Goal: Transaction & Acquisition: Purchase product/service

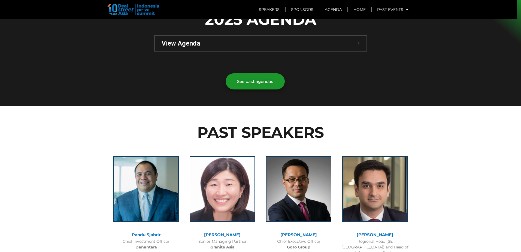
scroll to position [354, 0]
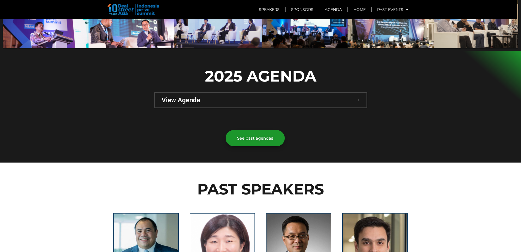
click at [355, 93] on div "View Agenda" at bounding box center [261, 100] width 212 height 15
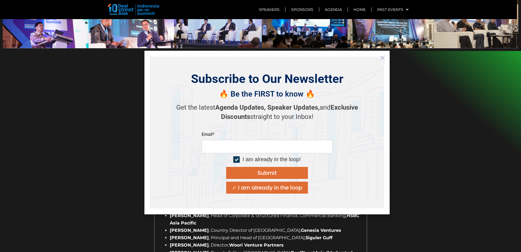
click at [255, 186] on div "✓ I am already in the loop" at bounding box center [267, 187] width 70 height 5
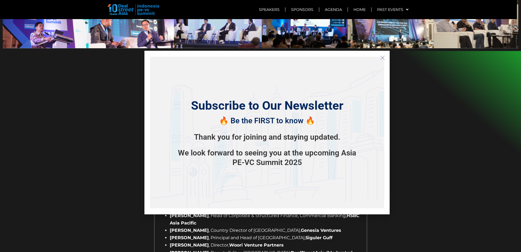
click at [382, 59] on icon "Close" at bounding box center [382, 57] width 5 height 5
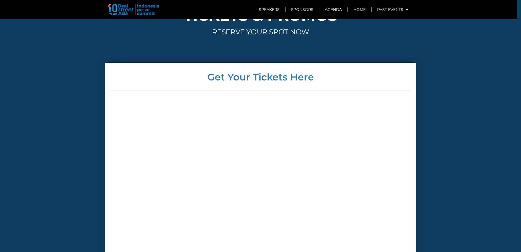
scroll to position [2507, 0]
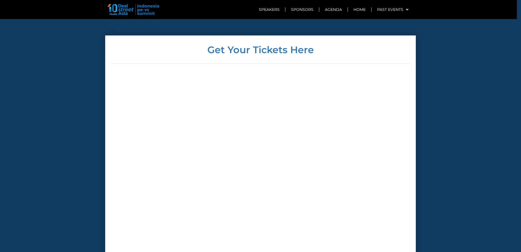
click at [378, 148] on div at bounding box center [261, 176] width 300 height 206
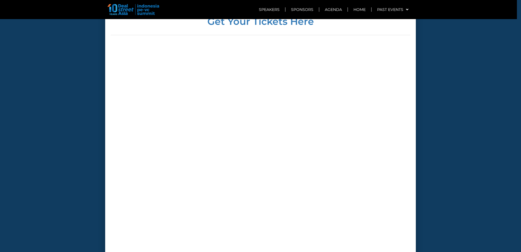
scroll to position [2562, 0]
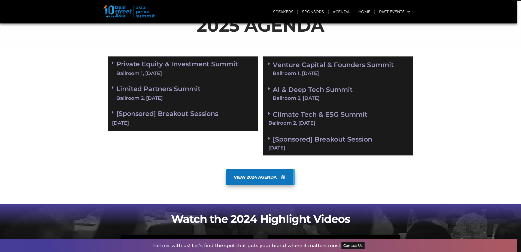
scroll to position [273, 0]
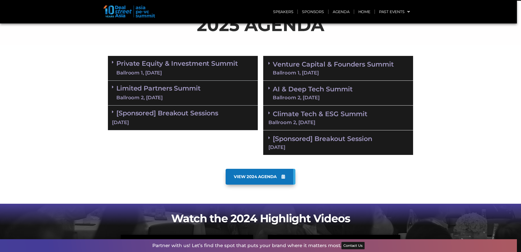
click at [164, 75] on div "Ballroom 1, 10 Sept" at bounding box center [177, 73] width 122 height 7
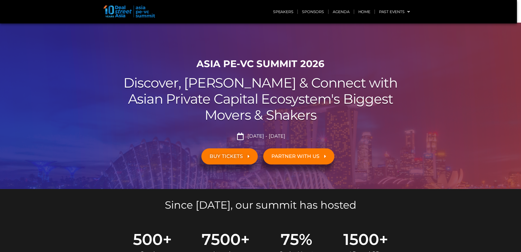
scroll to position [0, 0]
